Goal: Check status

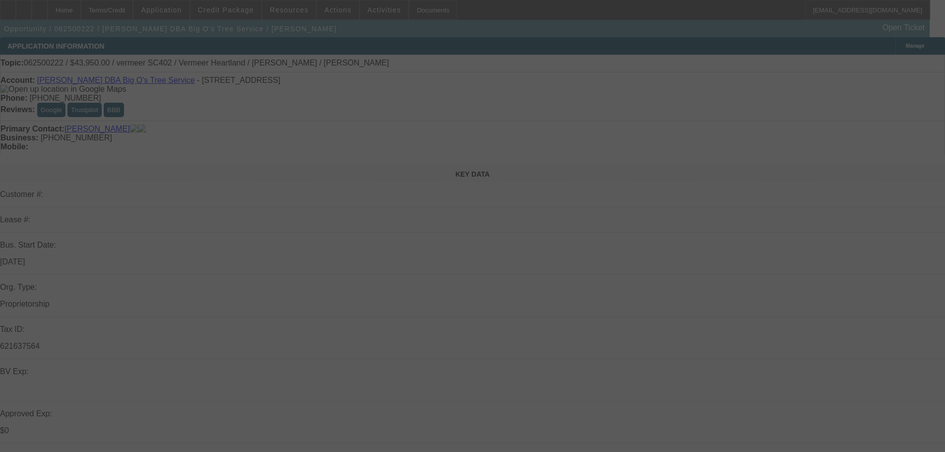
select select "0"
select select "3"
select select "0"
select select "6"
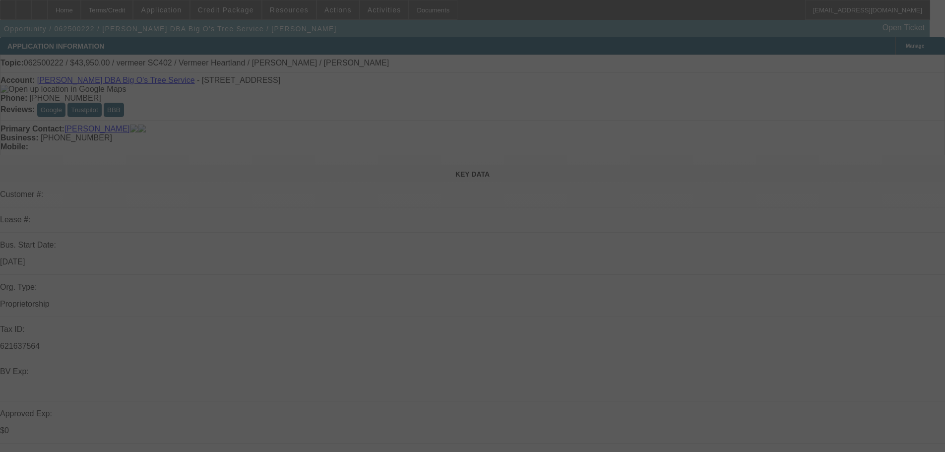
select select "0"
select select "3"
select select "0"
select select "6"
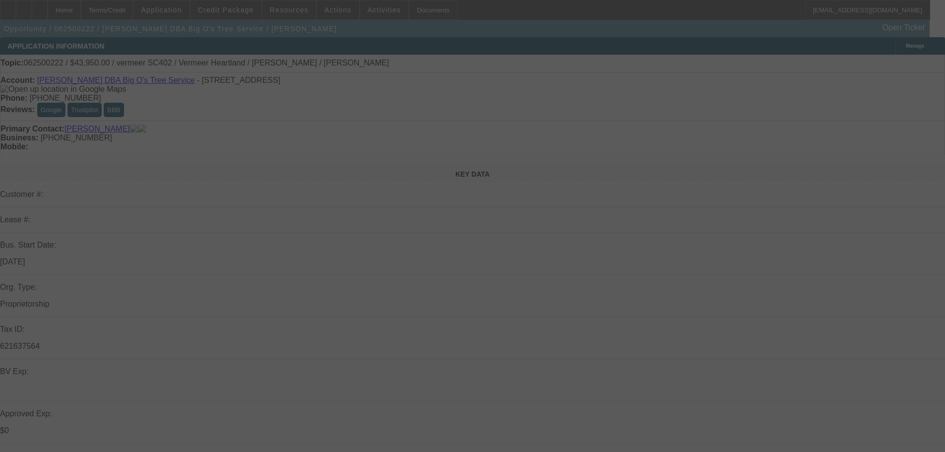
select select "0"
select select "3"
select select "0"
select select "6"
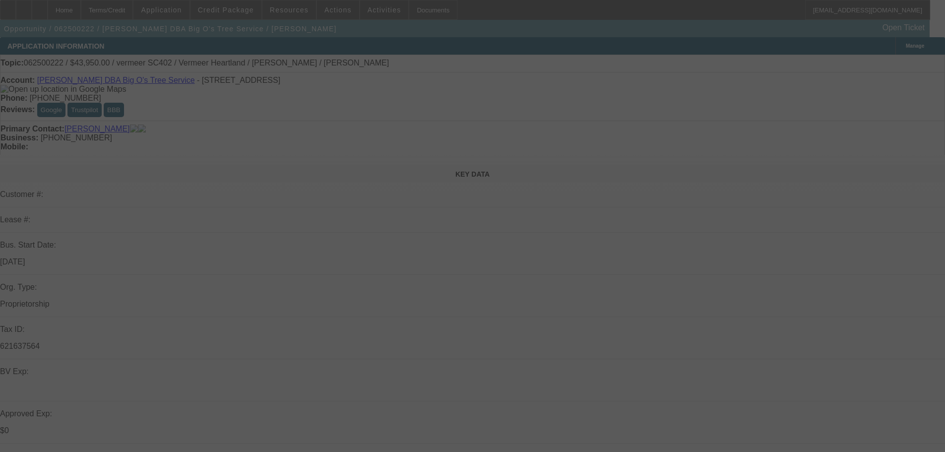
select select "0"
select select "3"
select select "0"
select select "6"
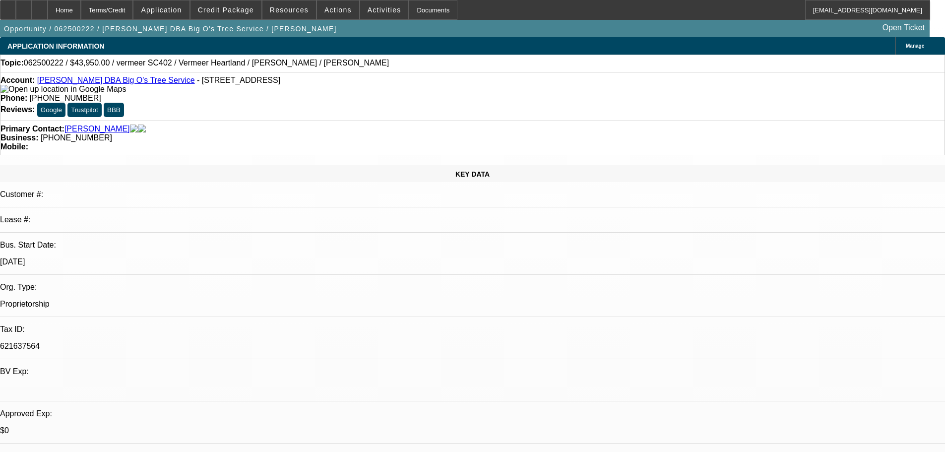
click at [420, 66] on div "Topic: 062500222 / $43,950.00 / vermeer SC402 / Vermeer Heartland / Rodney Vann…" at bounding box center [472, 63] width 944 height 9
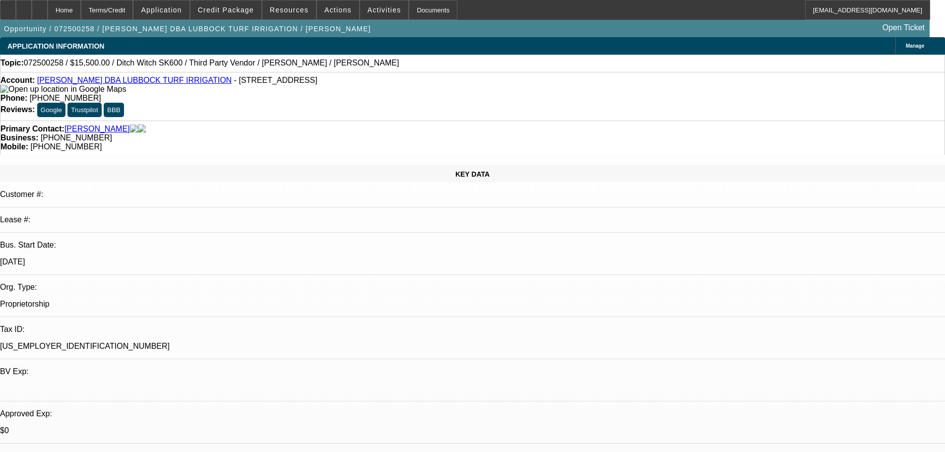
select select "0"
select select "3"
select select "0.1"
select select "4"
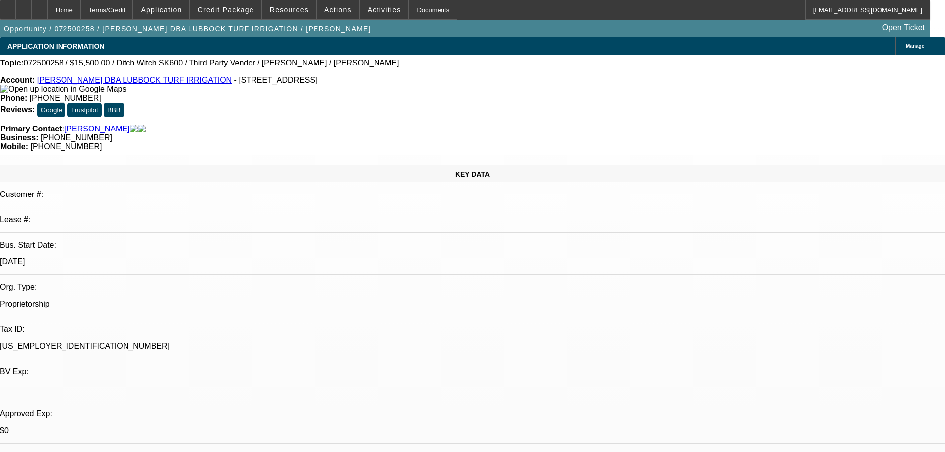
select select "0"
select select "3"
select select "0"
select select "6"
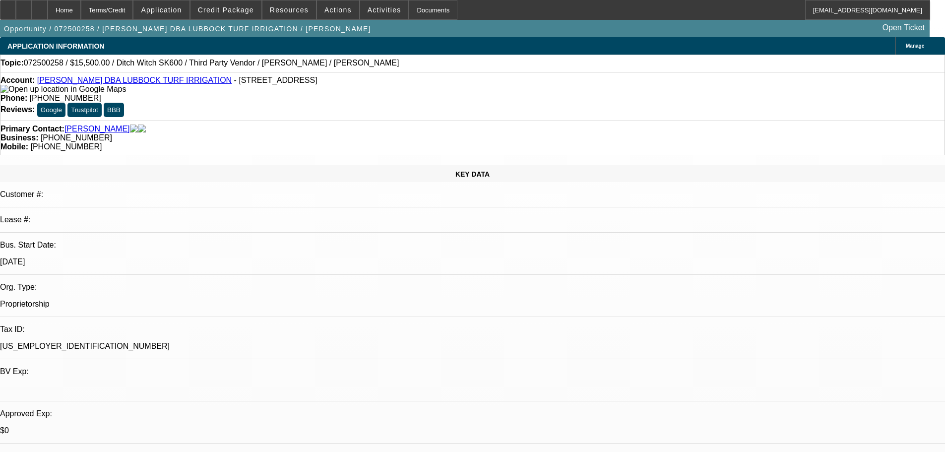
select select "0"
select select "3"
select select "0"
select select "6"
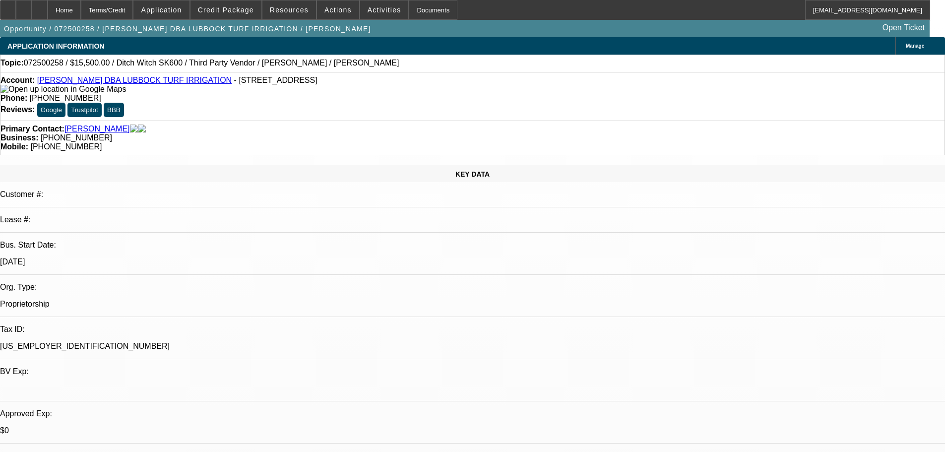
select select "0"
select select "3"
select select "0"
select select "6"
